Goal: Information Seeking & Learning: Learn about a topic

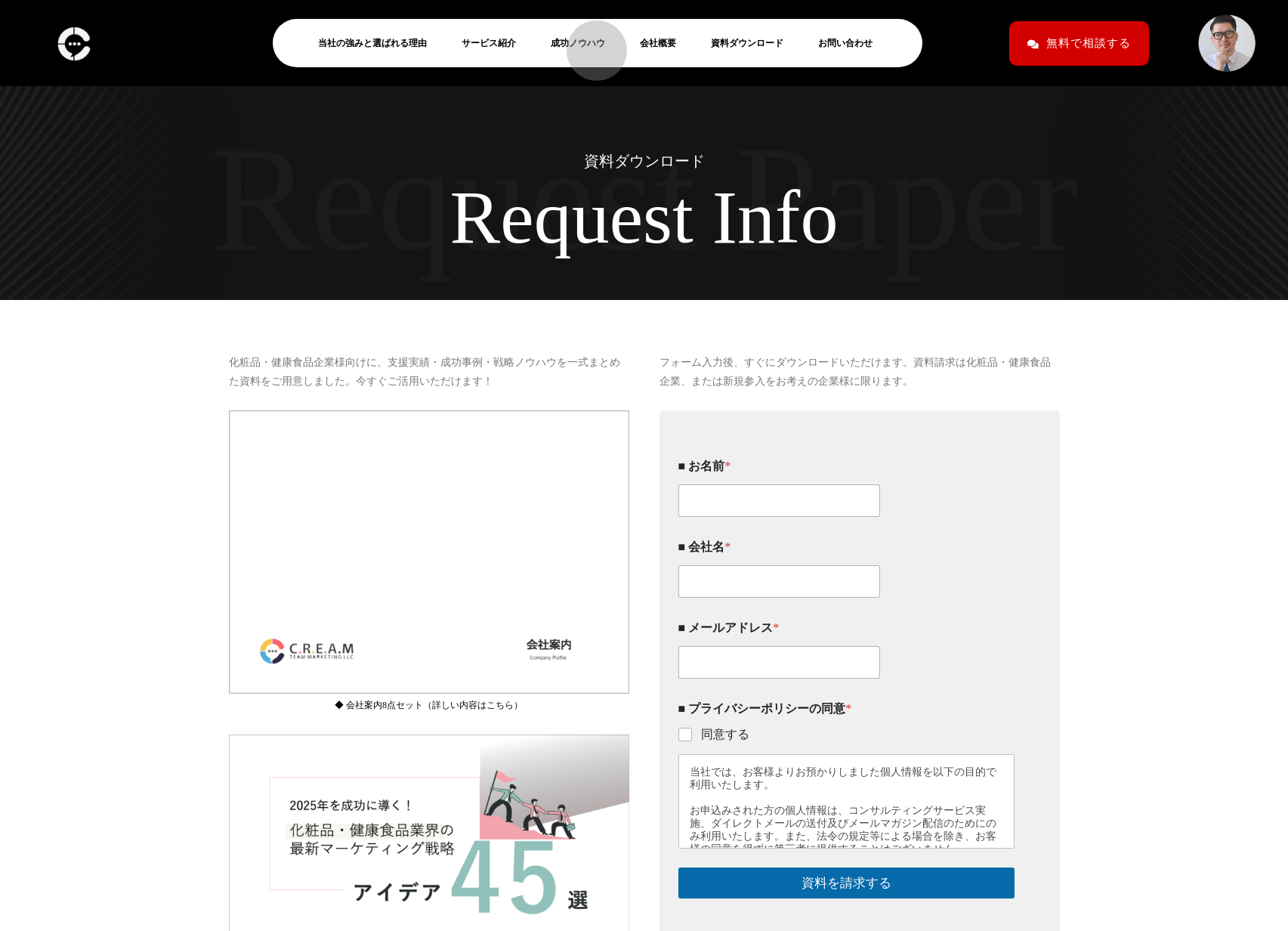
click at [589, 43] on link "成功ノウハウ" at bounding box center [584, 43] width 66 height 18
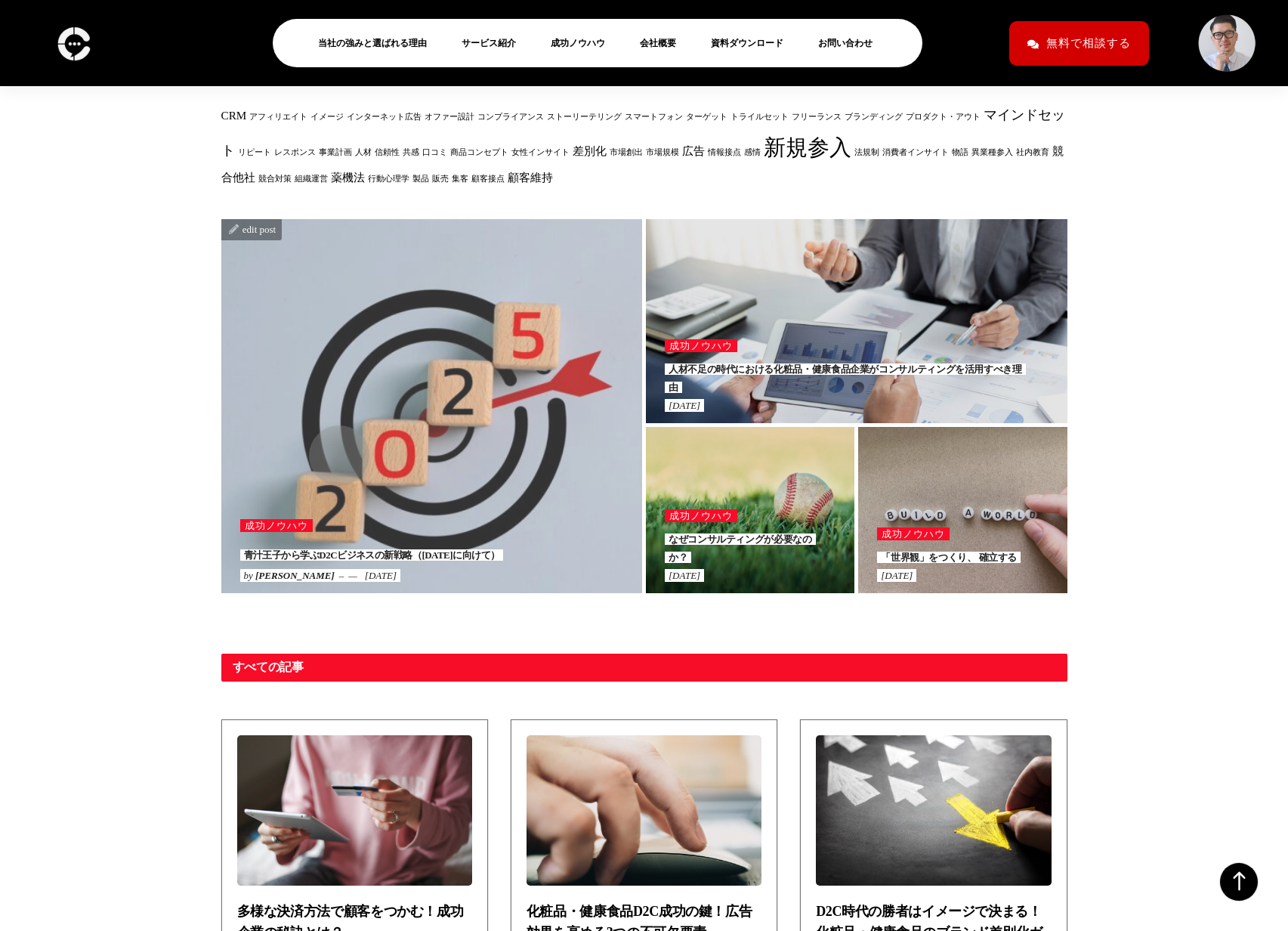
click at [332, 449] on div at bounding box center [431, 406] width 421 height 375
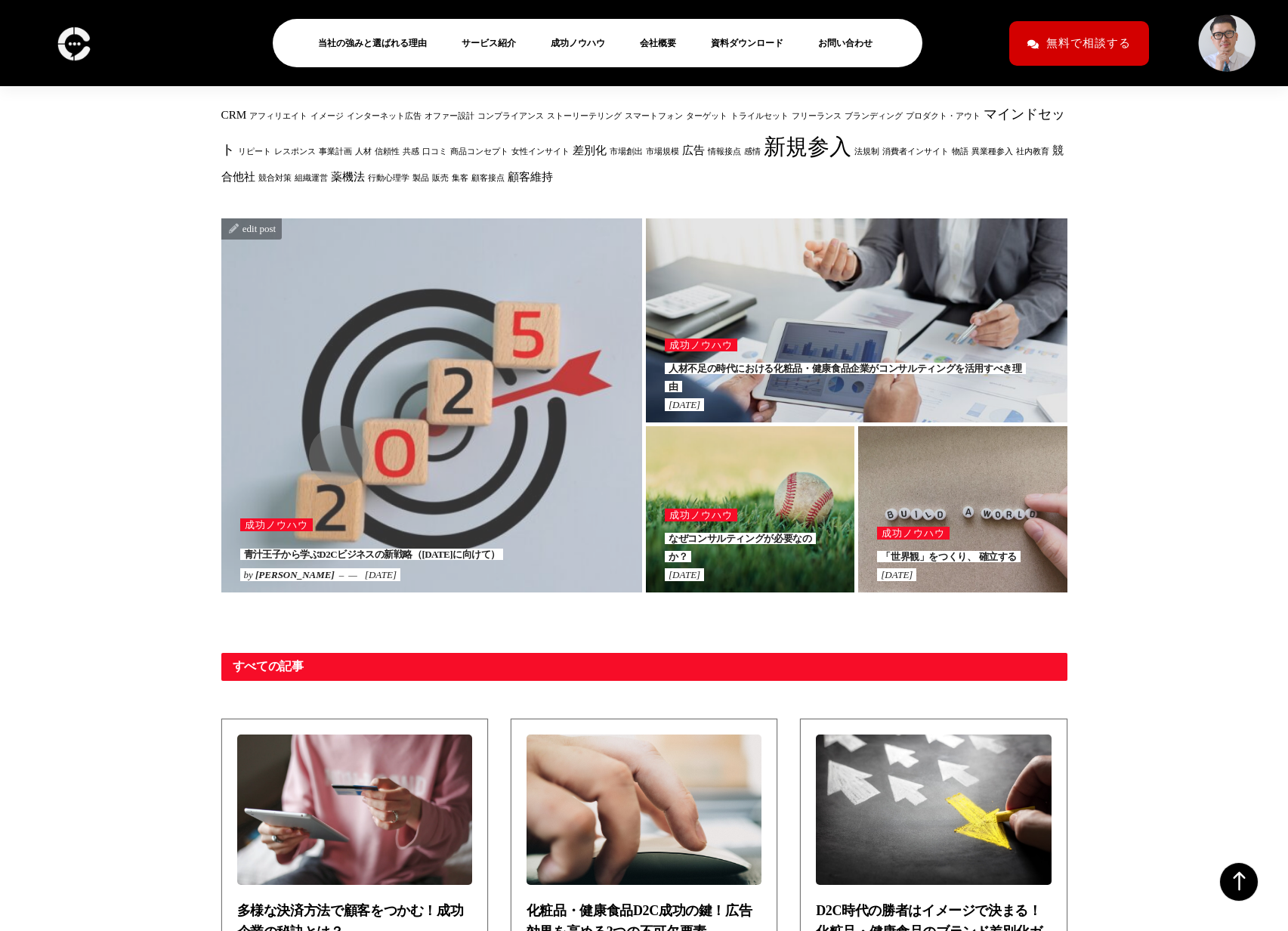
scroll to position [513, 0]
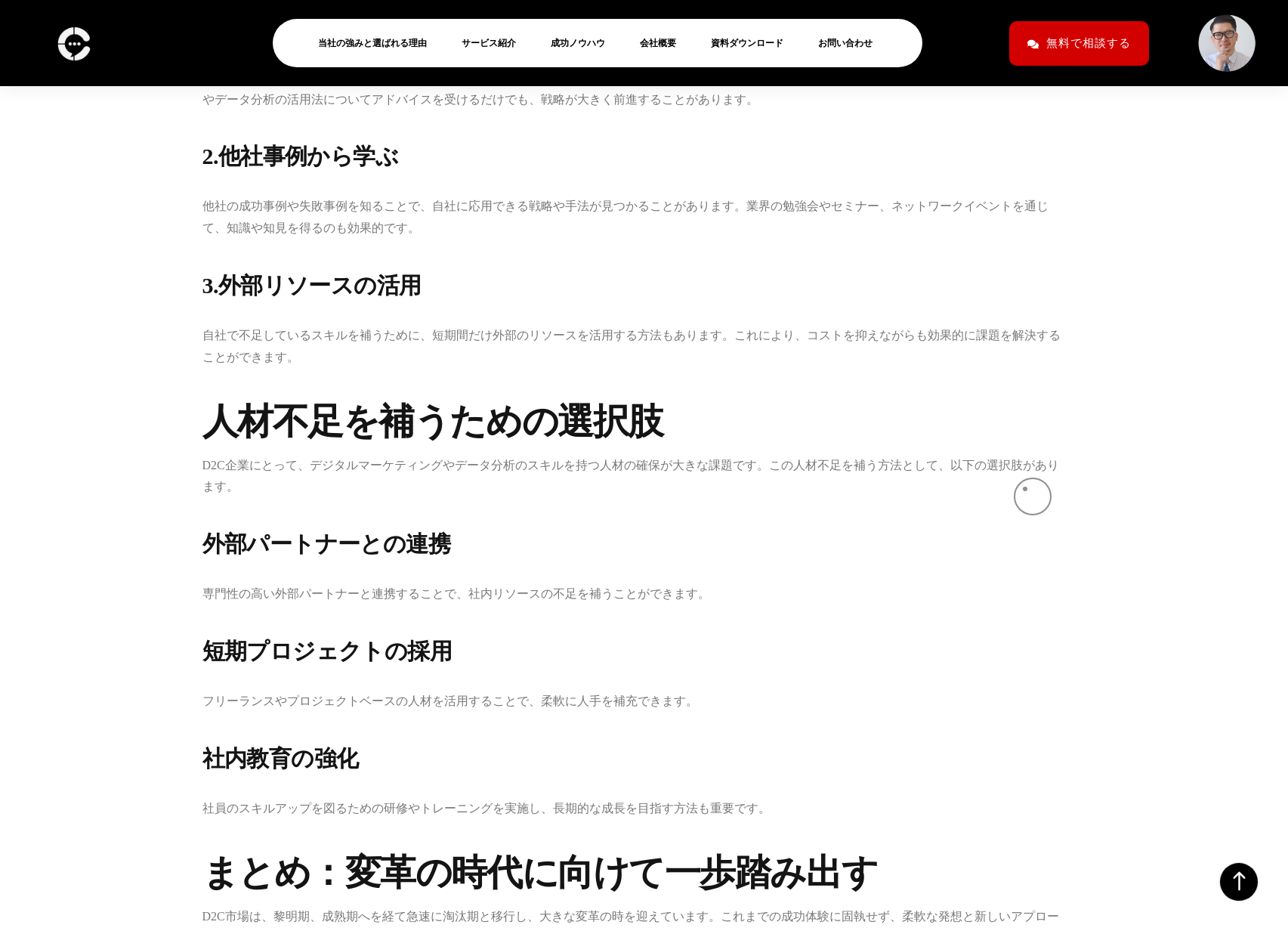
scroll to position [3403, 0]
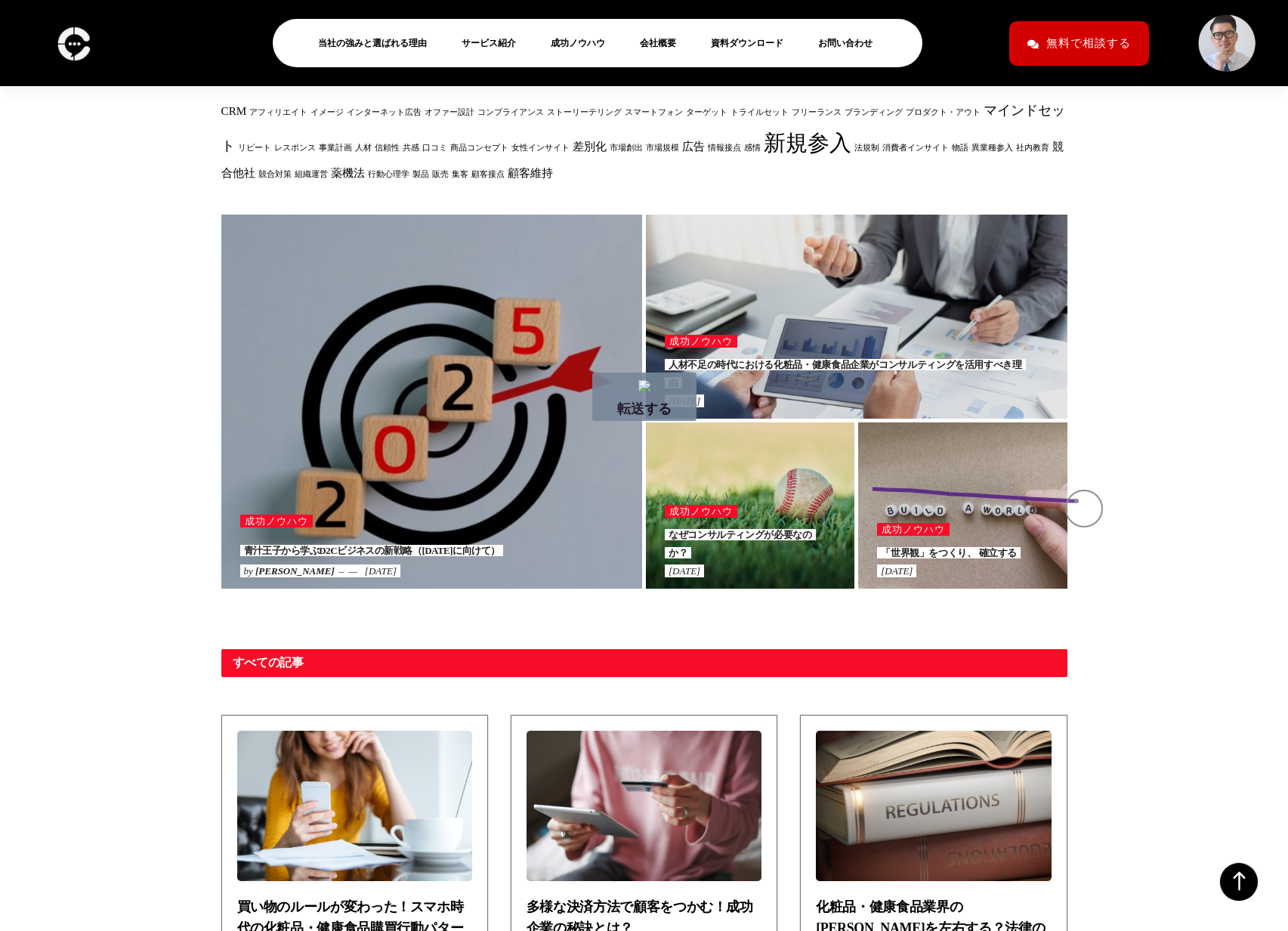
drag, startPoint x: 873, startPoint y: 489, endPoint x: 1078, endPoint y: 501, distance: 205.4
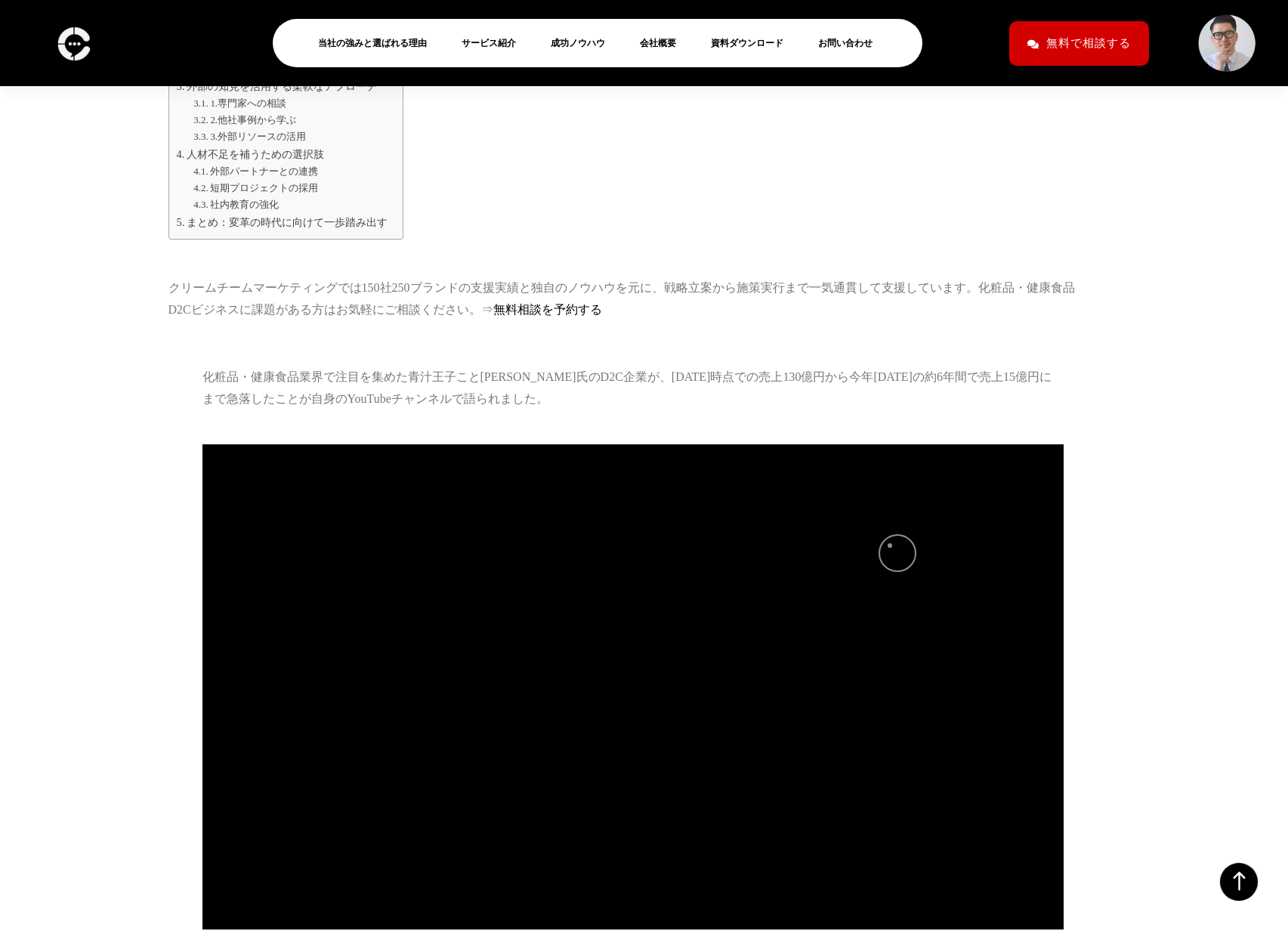
scroll to position [1120, 0]
